Goal: Task Accomplishment & Management: Complete application form

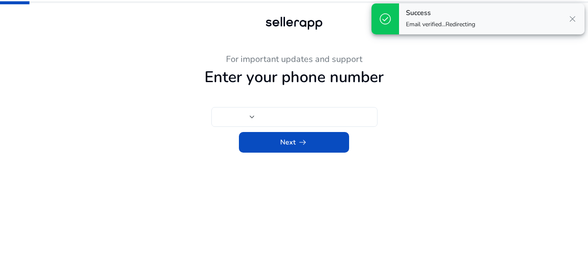
type input "****"
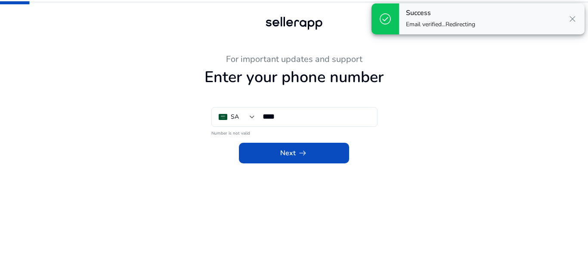
click at [570, 21] on span "close" at bounding box center [572, 19] width 10 height 10
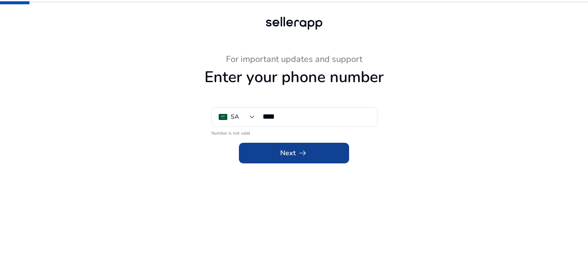
click at [308, 152] on span at bounding box center [294, 153] width 110 height 21
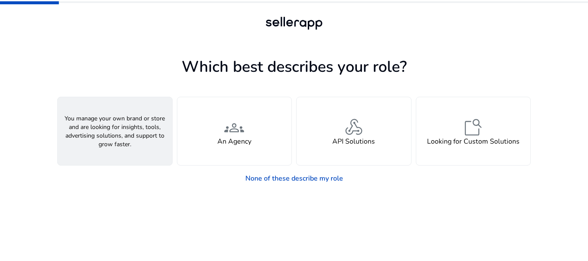
click at [153, 146] on div "person A Seller" at bounding box center [115, 131] width 114 height 68
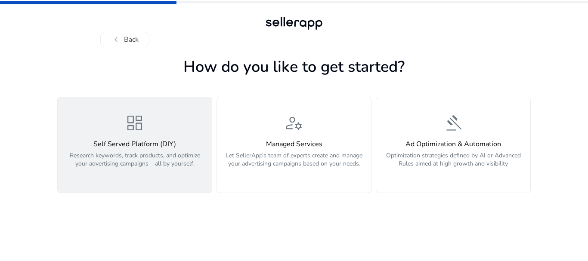
click at [181, 160] on p "Research keywords, track products, and optimize your advertising campaigns – al…" at bounding box center [135, 164] width 144 height 26
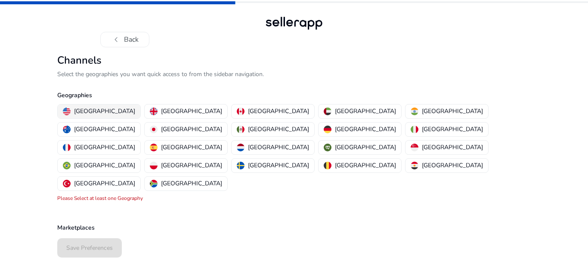
click at [91, 111] on p "[GEOGRAPHIC_DATA]" at bounding box center [104, 111] width 61 height 9
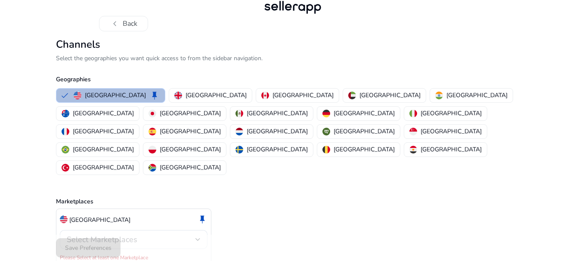
scroll to position [17, 0]
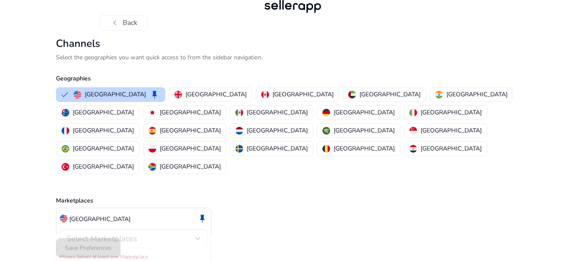
click at [203, 229] on div "Select Marketplaces" at bounding box center [134, 238] width 148 height 19
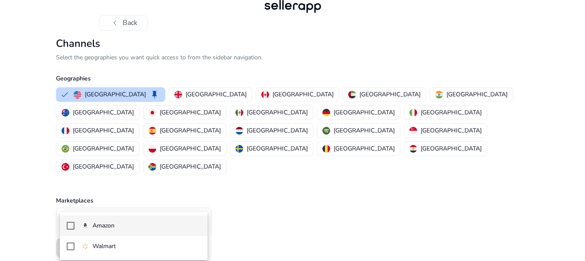
click at [113, 231] on mat-option "Amazon" at bounding box center [134, 225] width 148 height 21
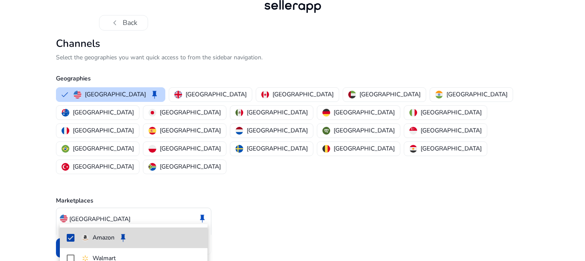
scroll to position [7, 0]
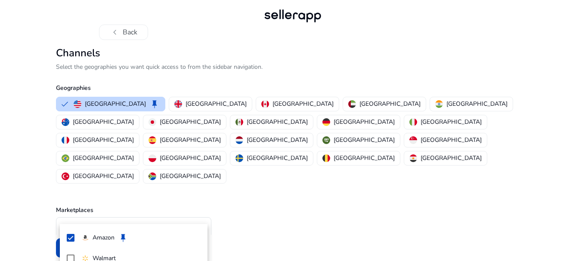
click at [10, 218] on div at bounding box center [292, 130] width 585 height 261
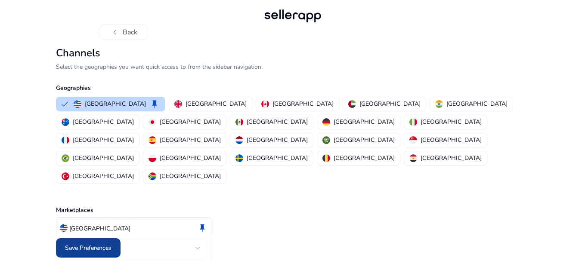
click at [74, 246] on span "Save Preferences" at bounding box center [88, 247] width 46 height 9
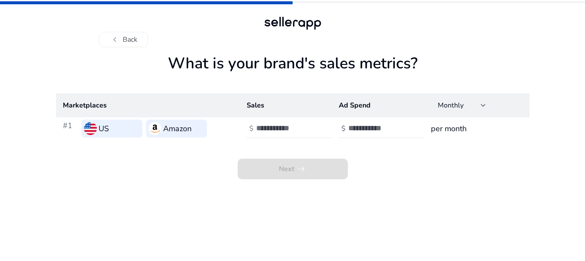
scroll to position [0, 0]
click at [313, 126] on input "*" at bounding box center [287, 127] width 58 height 9
click at [313, 127] on input "*" at bounding box center [287, 127] width 58 height 9
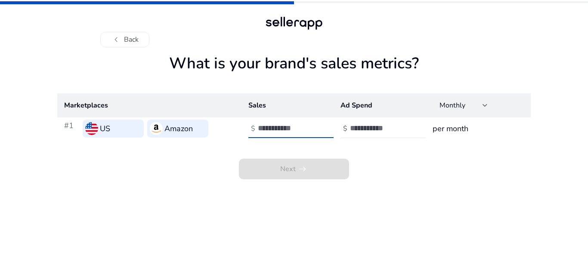
click at [313, 127] on input "*" at bounding box center [287, 127] width 58 height 9
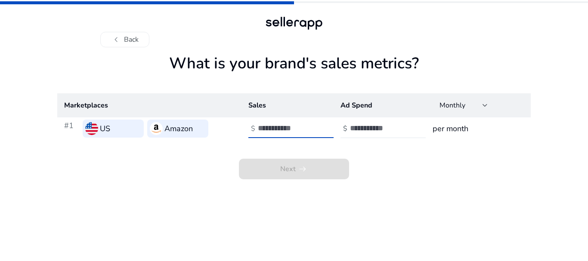
click at [313, 127] on input "**" at bounding box center [287, 127] width 58 height 9
click at [313, 127] on input "***" at bounding box center [287, 127] width 58 height 9
click at [295, 129] on input "***" at bounding box center [287, 127] width 58 height 9
type input "****"
click at [393, 123] on div at bounding box center [388, 128] width 77 height 19
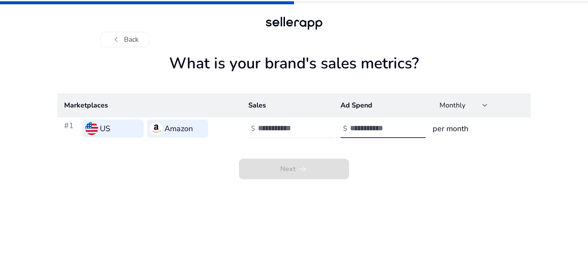
type input "*"
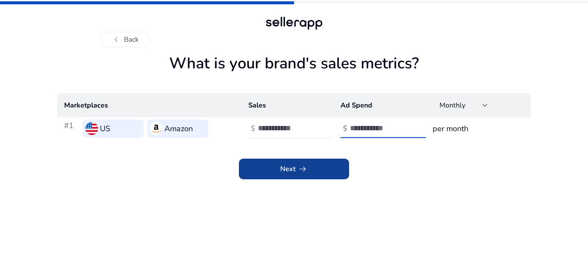
type input "***"
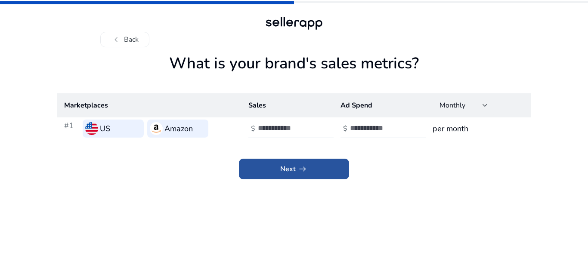
click at [320, 171] on span at bounding box center [294, 169] width 110 height 21
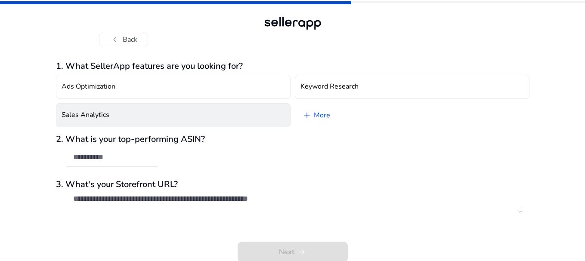
click at [116, 120] on button "Sales Analytics" at bounding box center [173, 115] width 234 height 24
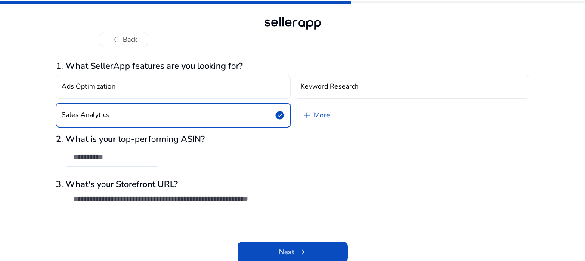
scroll to position [1, 0]
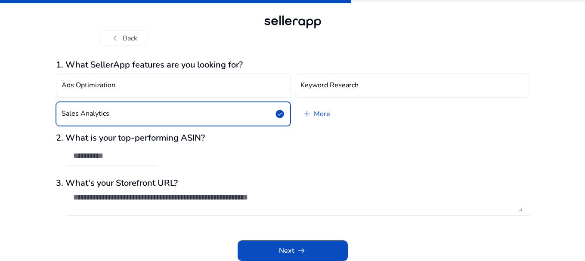
click at [112, 151] on input "text" at bounding box center [111, 155] width 77 height 9
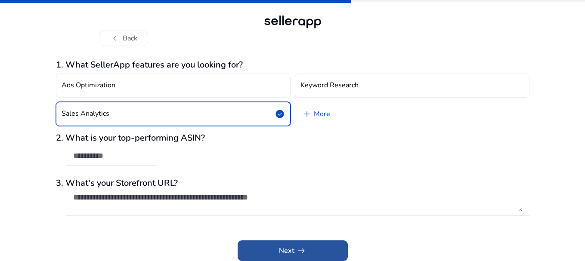
click at [299, 247] on span "arrow_right_alt" at bounding box center [301, 251] width 10 height 10
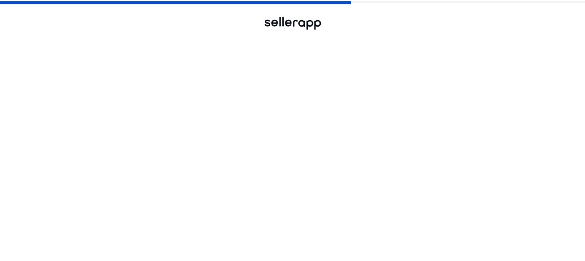
scroll to position [0, 0]
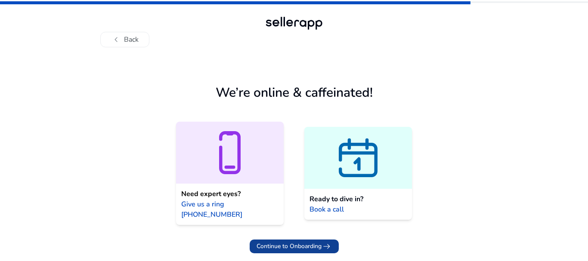
click at [303, 242] on span "Continue to Onboarding" at bounding box center [288, 246] width 65 height 9
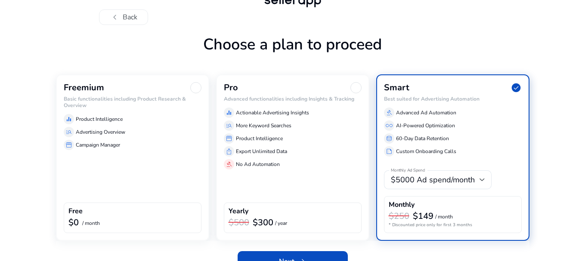
scroll to position [40, 0]
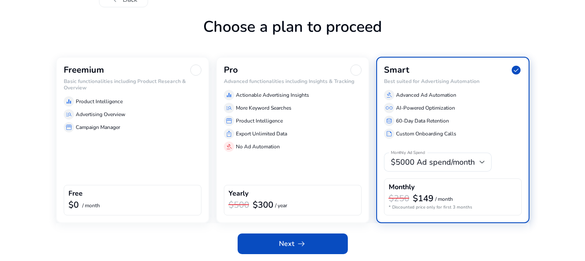
click at [140, 163] on div "Freemium Basic functionalities including Product Research & Overview equalizer …" at bounding box center [132, 140] width 153 height 166
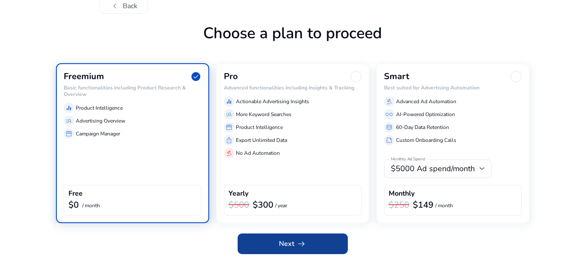
click at [271, 243] on span at bounding box center [292, 244] width 110 height 21
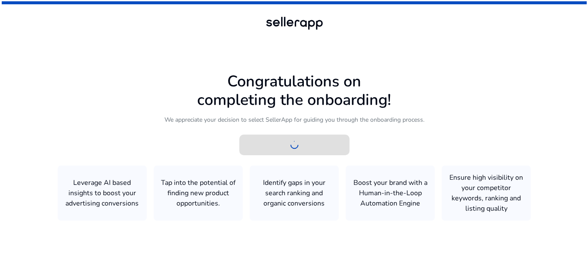
scroll to position [0, 0]
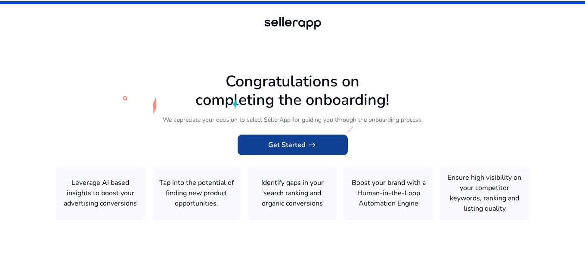
click at [273, 141] on span "Get Started arrow_right_alt" at bounding box center [292, 145] width 49 height 10
